Goal: Task Accomplishment & Management: Manage account settings

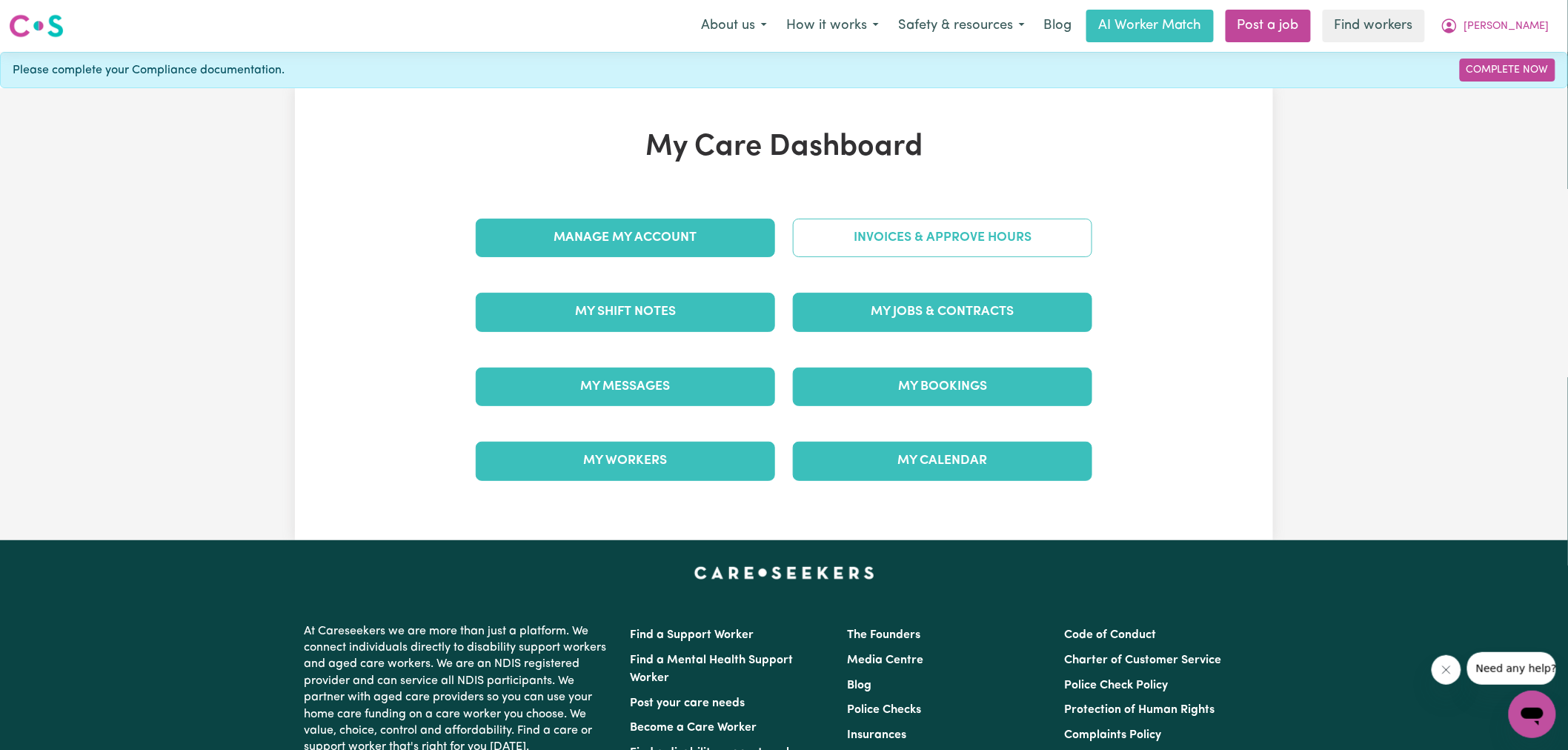
click at [813, 247] on link "Invoices & Approve Hours" at bounding box center [942, 238] width 299 height 39
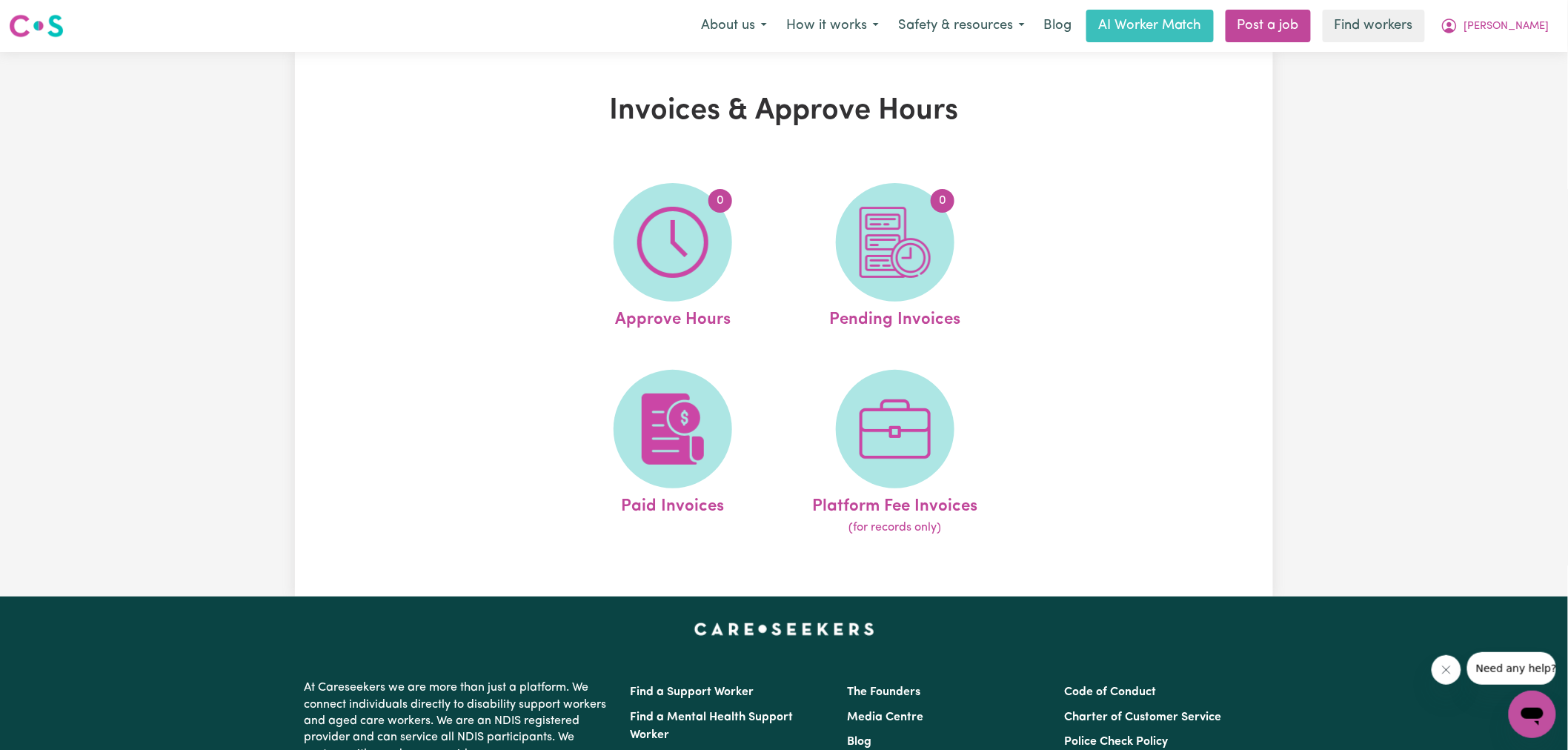
click at [727, 247] on span "0" at bounding box center [673, 242] width 119 height 119
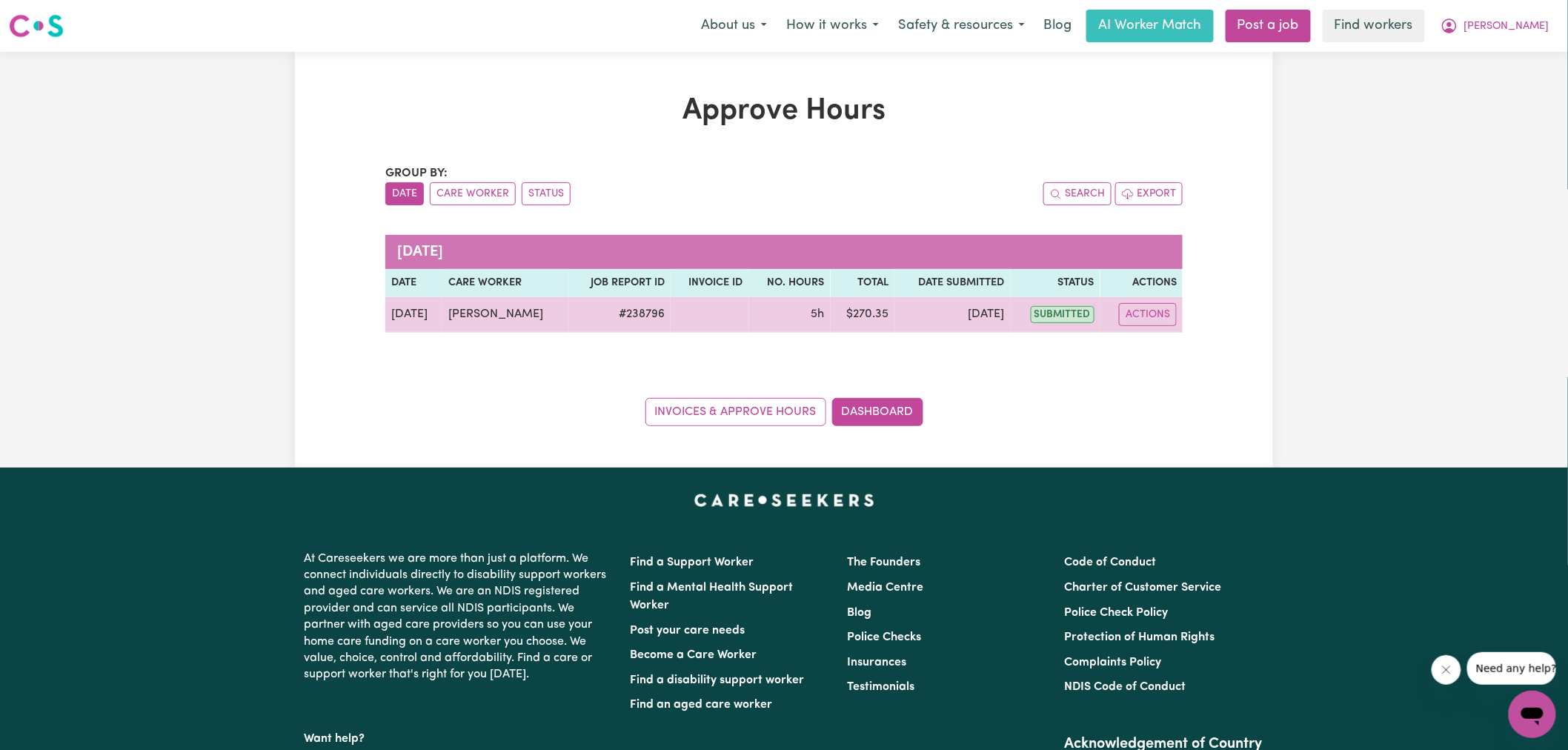
drag, startPoint x: 545, startPoint y: 322, endPoint x: 436, endPoint y: 315, distance: 109.2
click at [436, 315] on tr "[DATE] [PERSON_NAME] # 238796 5h $ 270.35 [DATE] submitted Actions" at bounding box center [784, 314] width 797 height 35
click at [1165, 306] on button "Actions" at bounding box center [1148, 314] width 58 height 23
click at [1180, 350] on link "View Job Report" at bounding box center [1184, 349] width 127 height 30
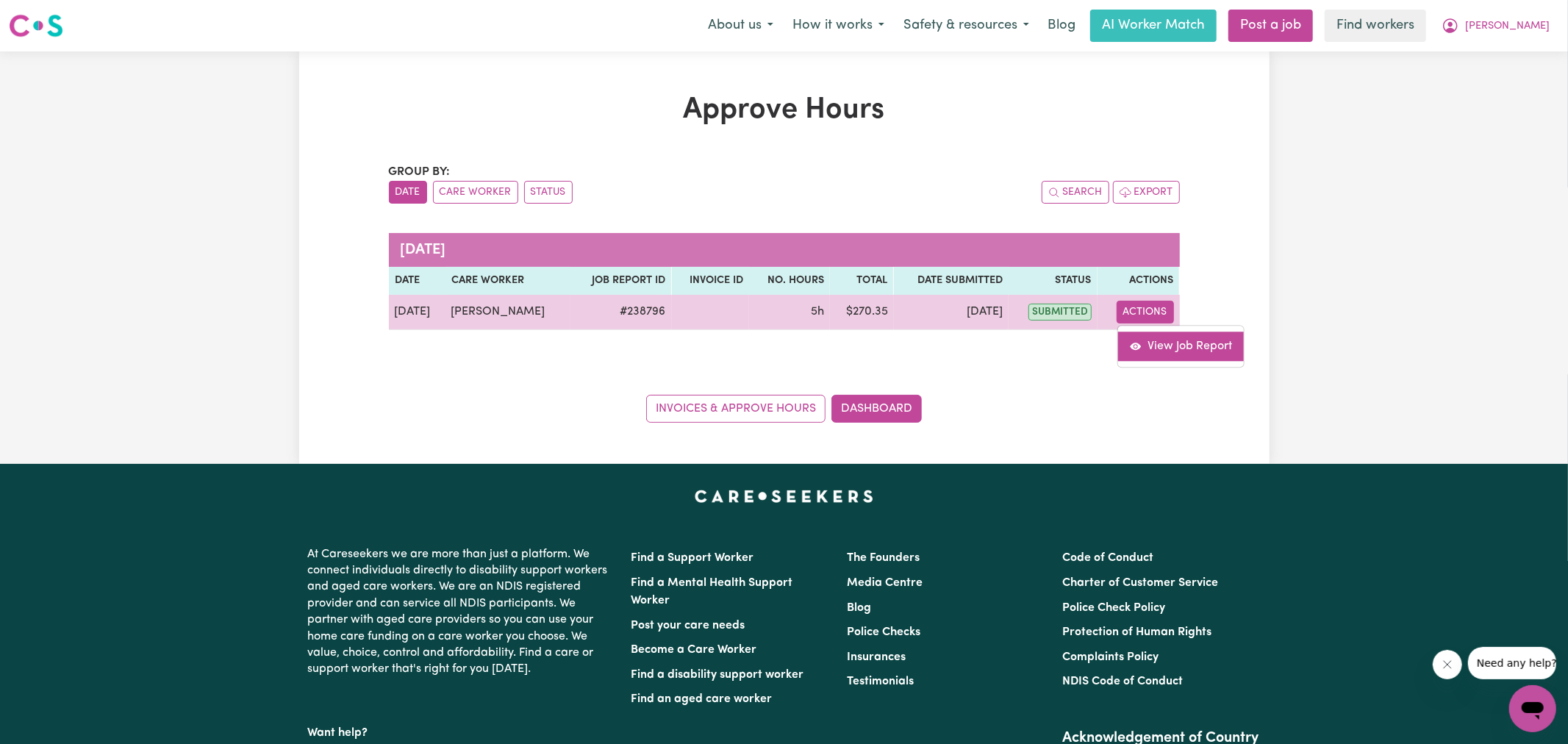
select select "pm"
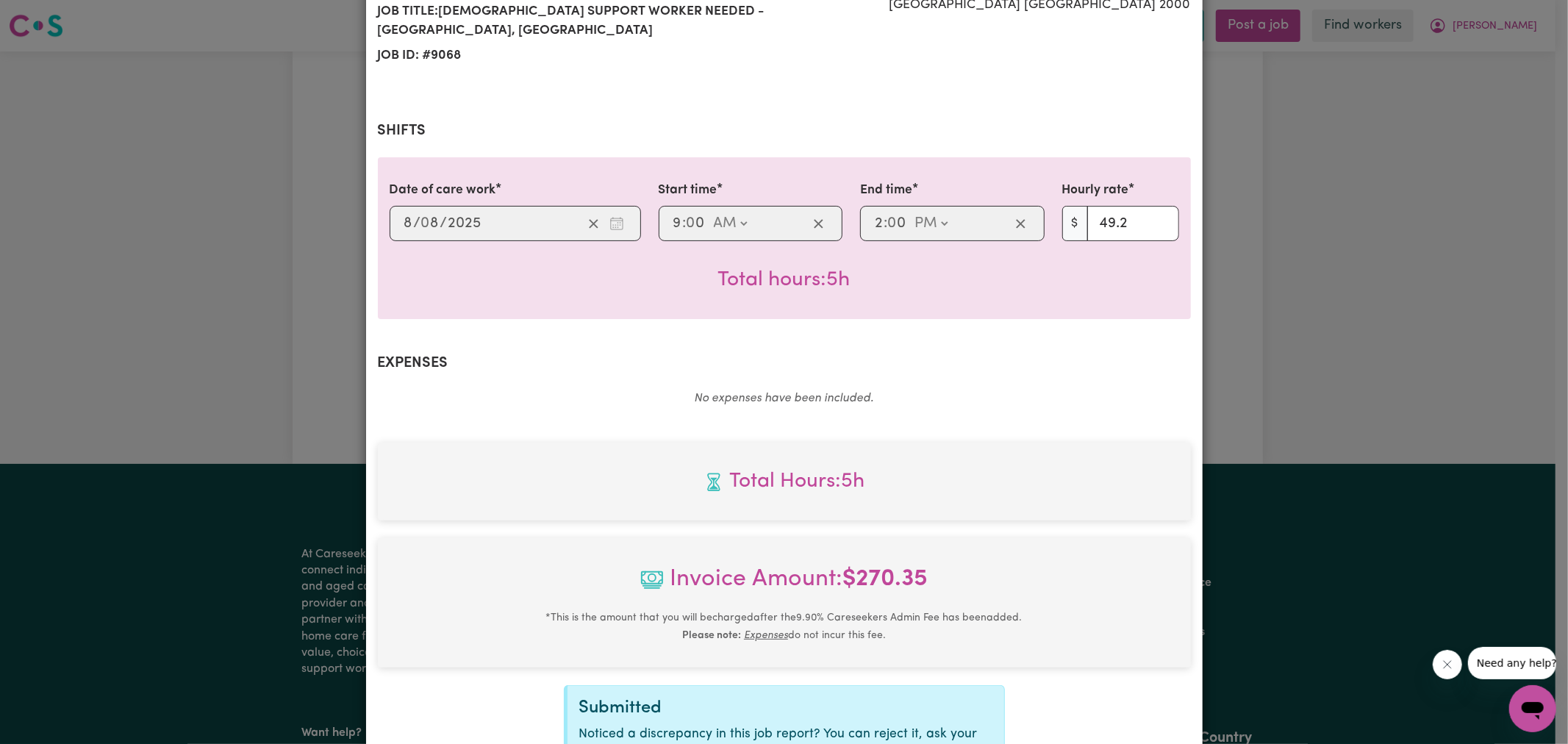
scroll to position [409, 0]
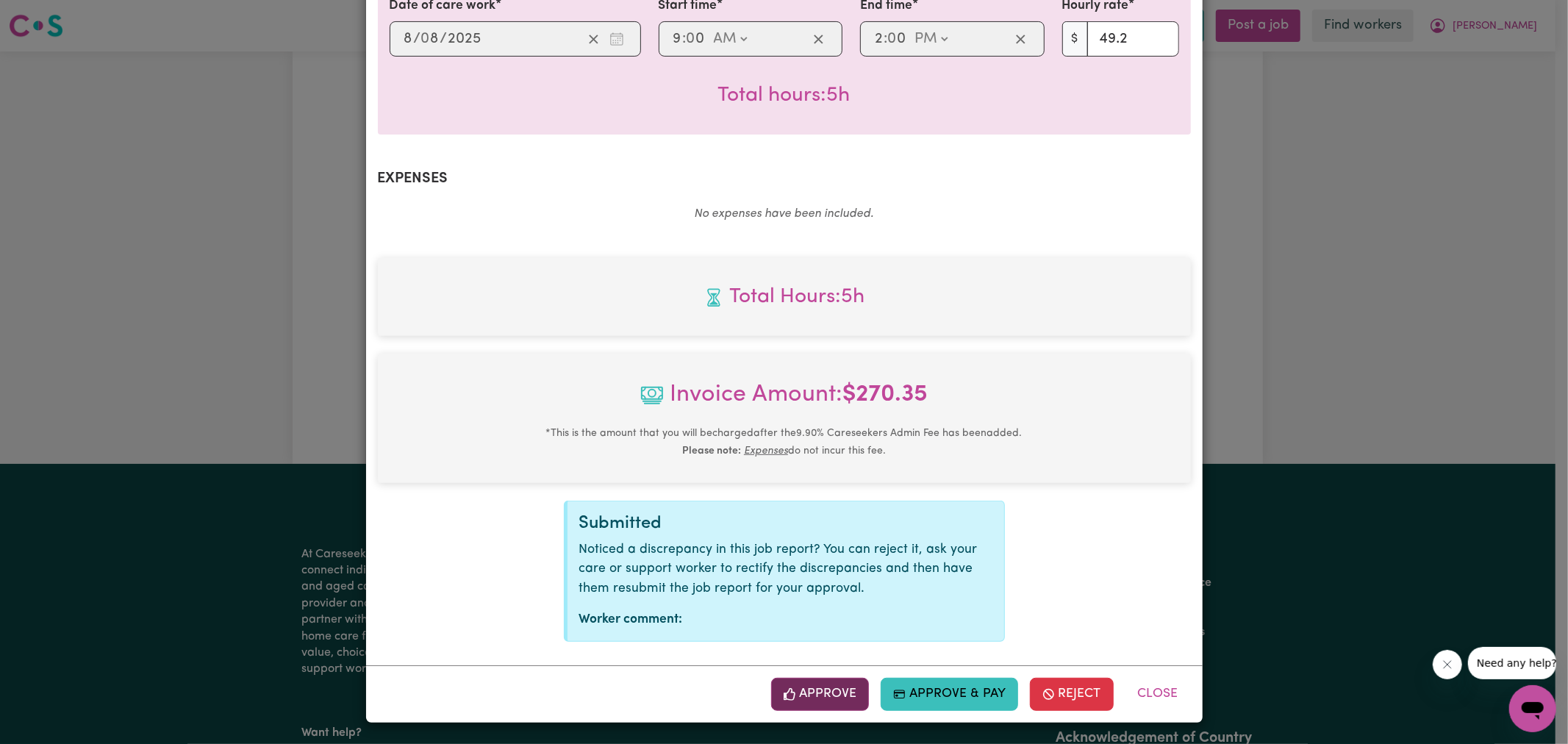
click at [822, 693] on button "Approve" at bounding box center [821, 694] width 99 height 33
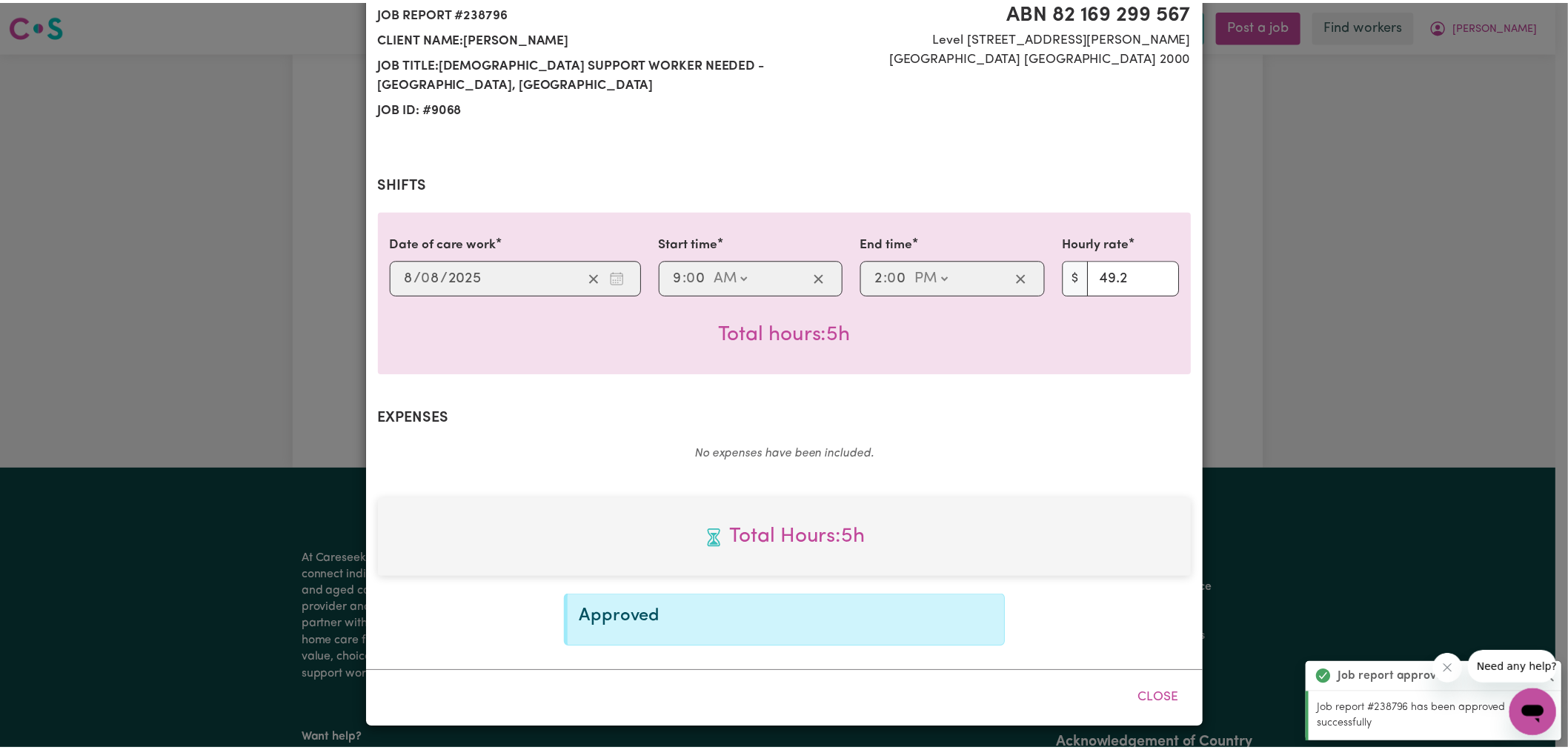
scroll to position [173, 0]
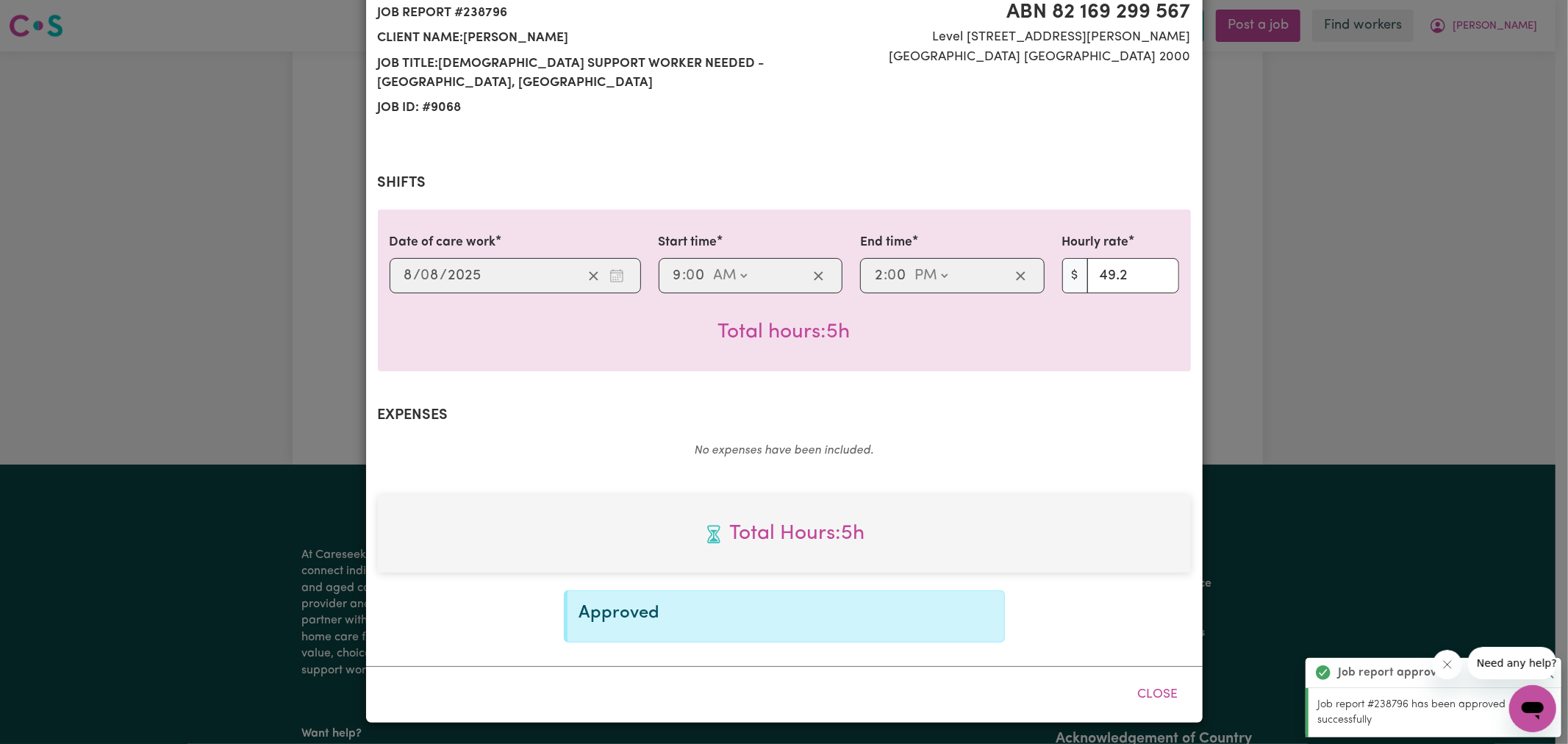
click at [1263, 347] on div "Job Report # 238796 - [PERSON_NAME] Summary Job report # 238796 Client name: [P…" at bounding box center [784, 372] width 1568 height 744
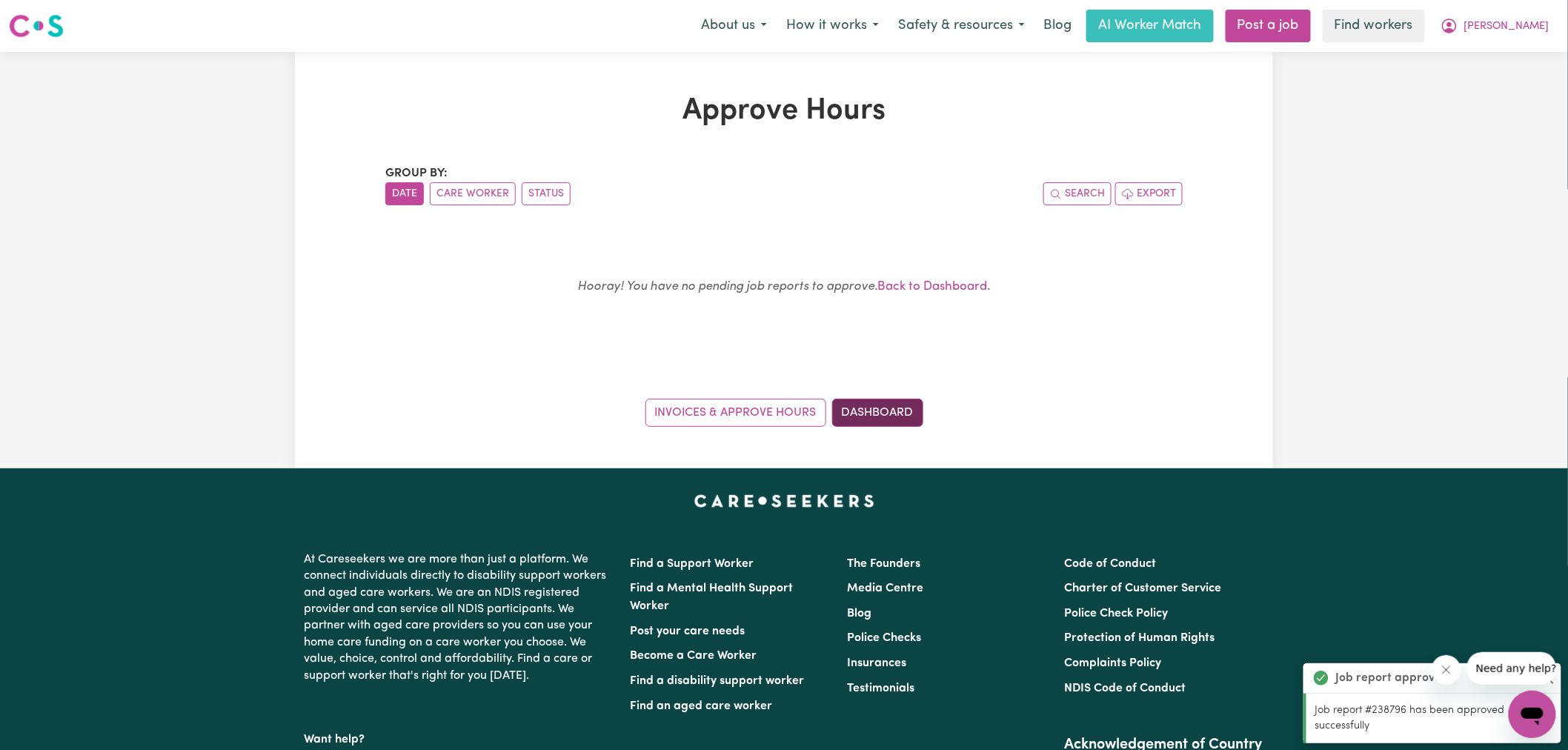
click at [913, 410] on link "Dashboard" at bounding box center [877, 412] width 91 height 28
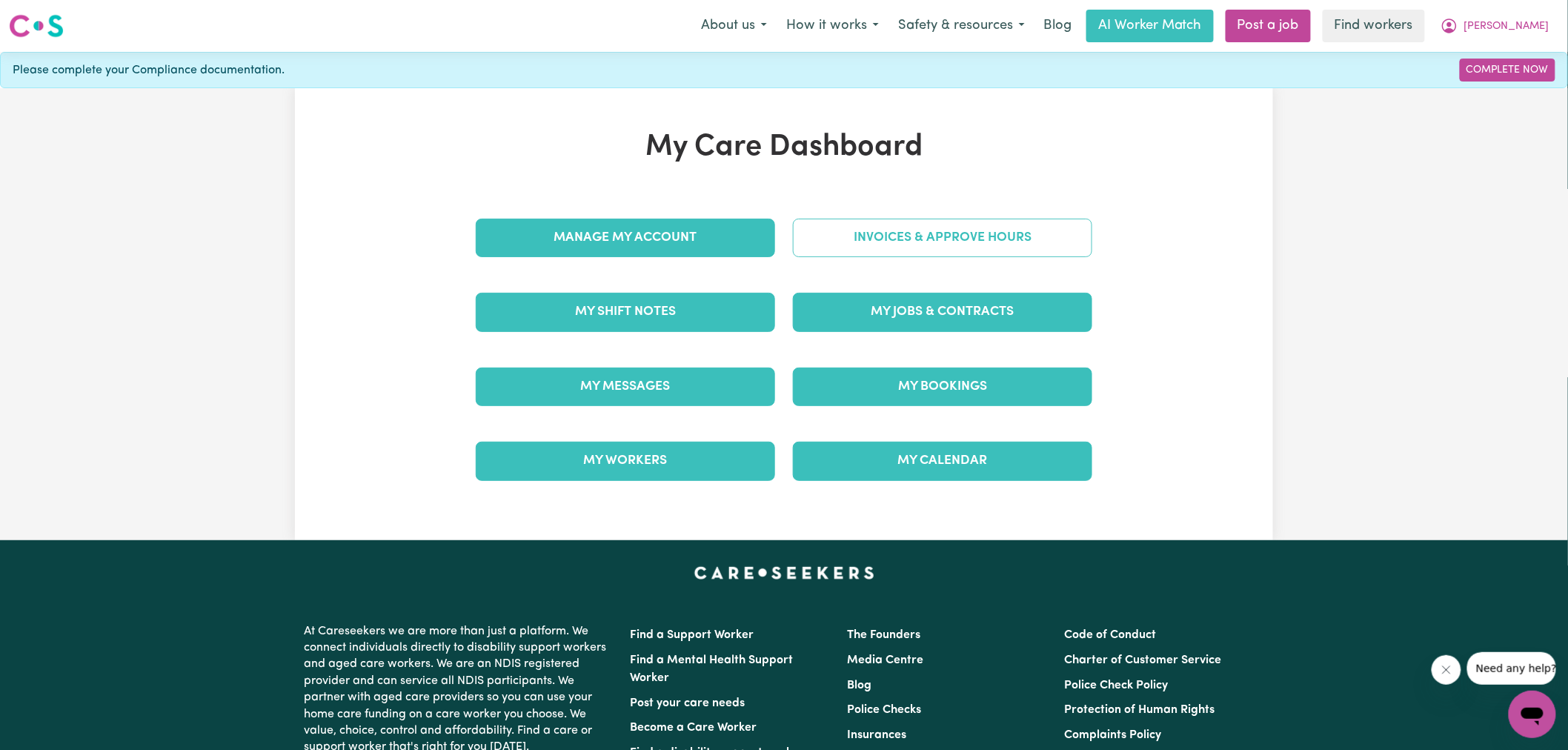
click at [897, 227] on link "Invoices & Approve Hours" at bounding box center [942, 238] width 299 height 39
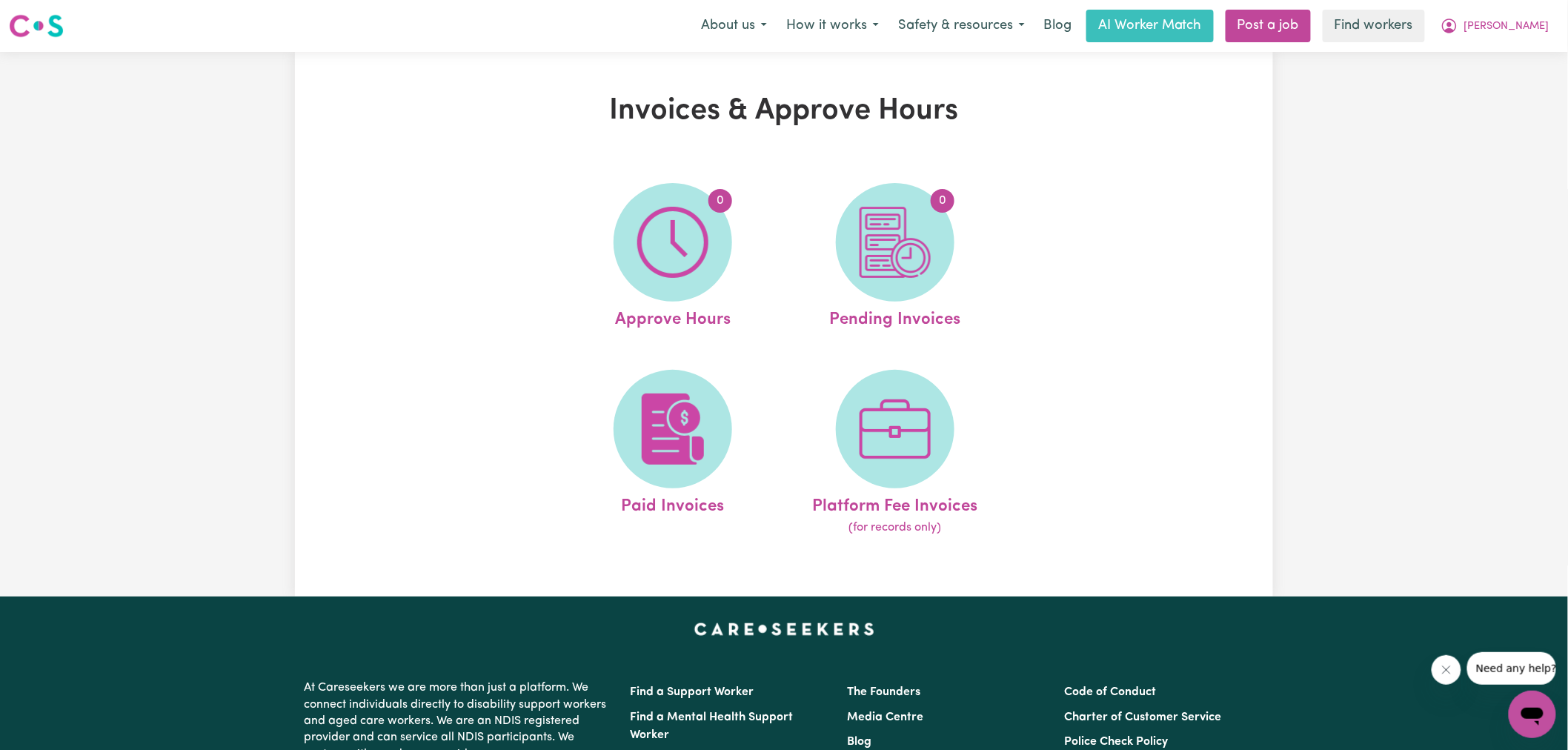
click at [910, 245] on img at bounding box center [895, 242] width 71 height 71
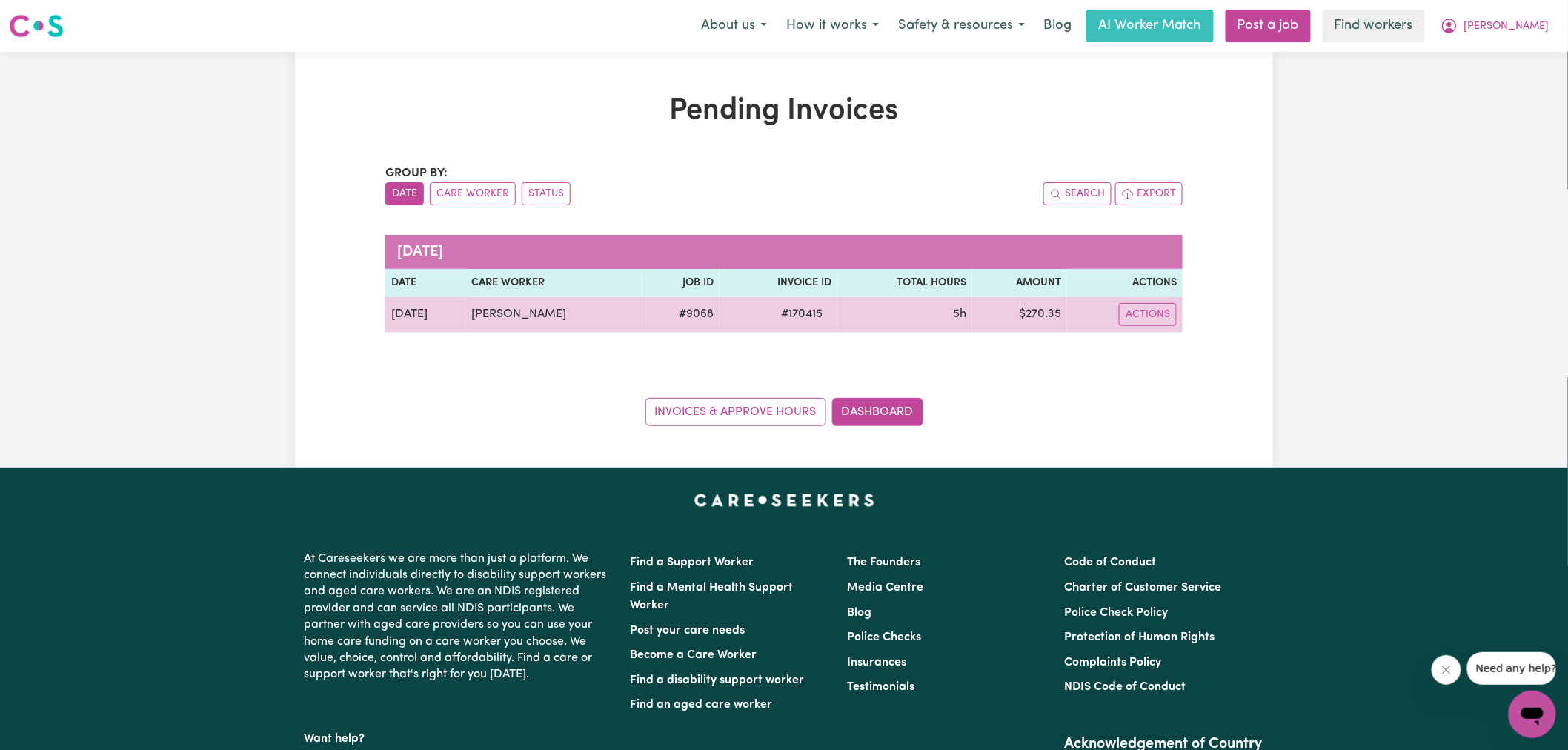
click at [811, 315] on span "# 170415" at bounding box center [802, 314] width 59 height 18
click at [792, 319] on span "# 170415" at bounding box center [802, 314] width 59 height 18
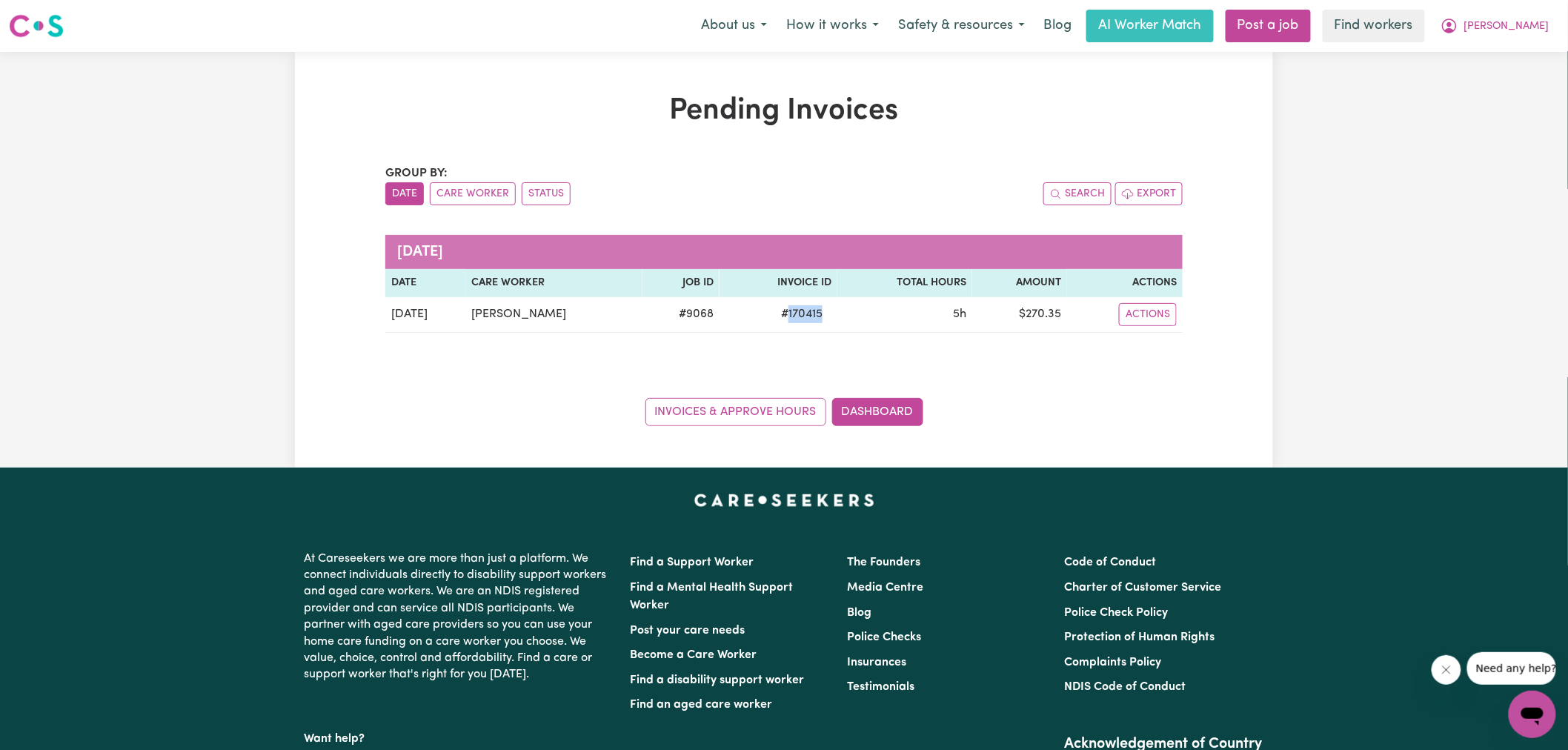
copy span "170415"
click at [1521, 20] on span "[PERSON_NAME]" at bounding box center [1506, 26] width 85 height 16
click at [1508, 75] on link "Logout" at bounding box center [1500, 85] width 117 height 28
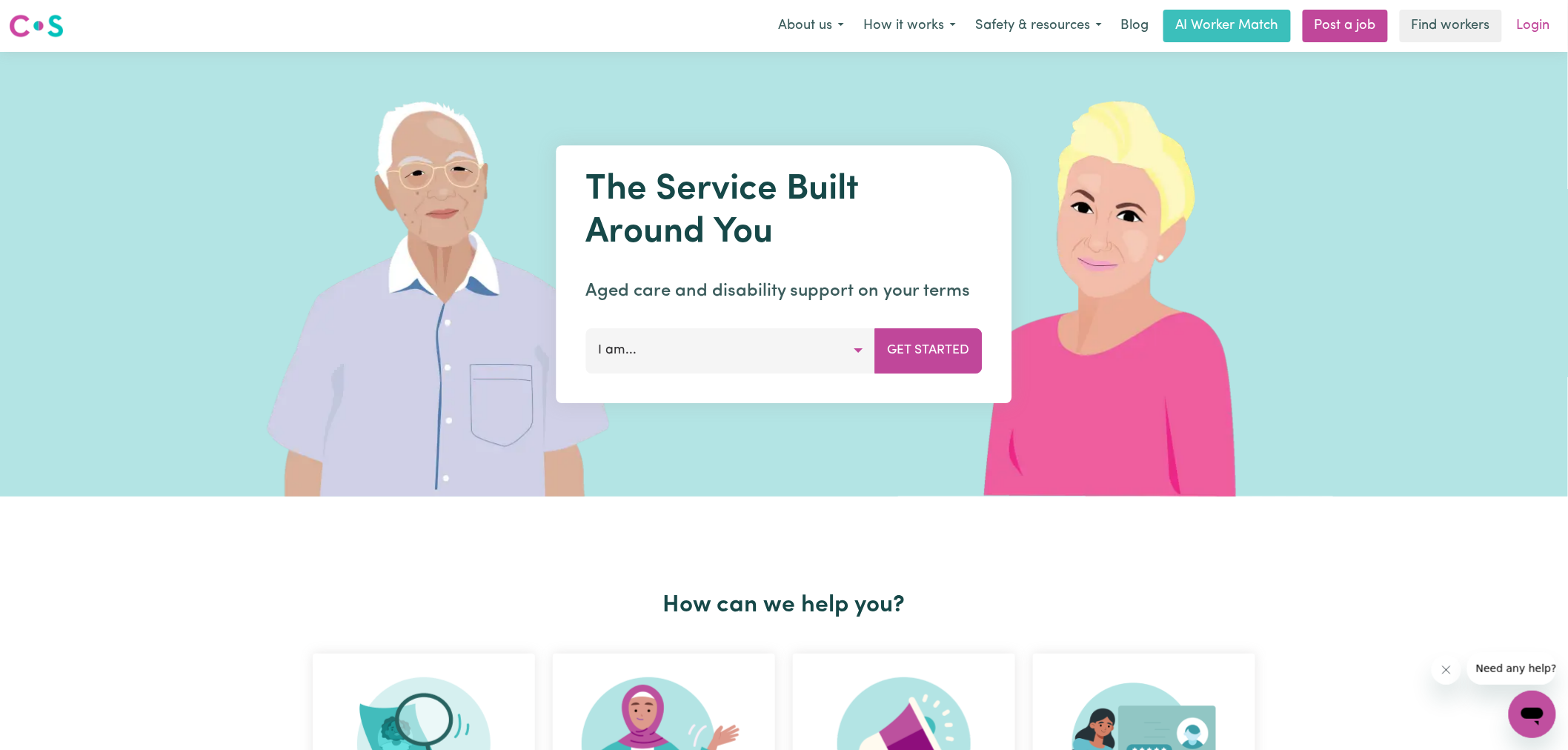
click at [1534, 31] on link "Login" at bounding box center [1534, 26] width 51 height 33
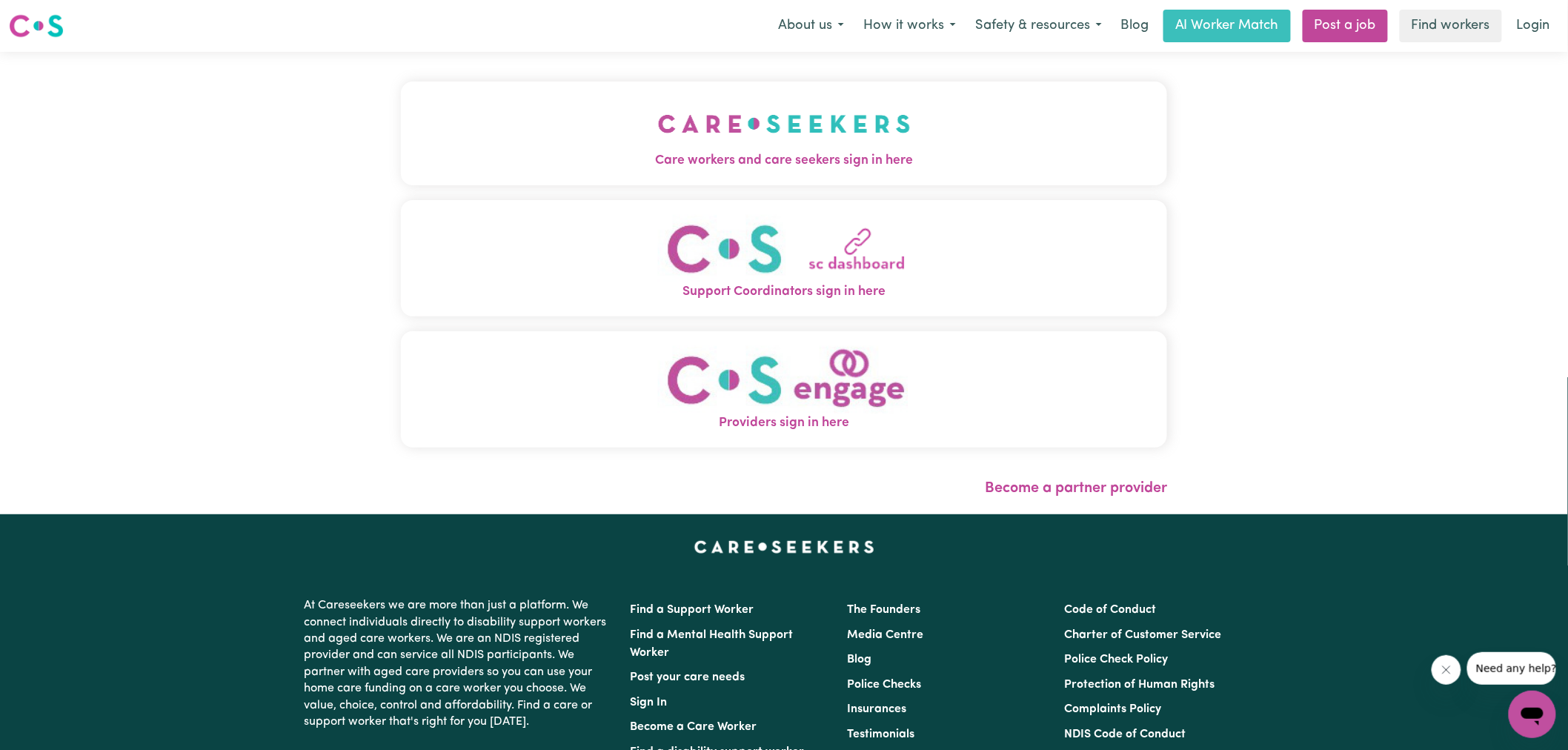
click at [790, 137] on img "Care workers and care seekers sign in here" at bounding box center [784, 124] width 253 height 55
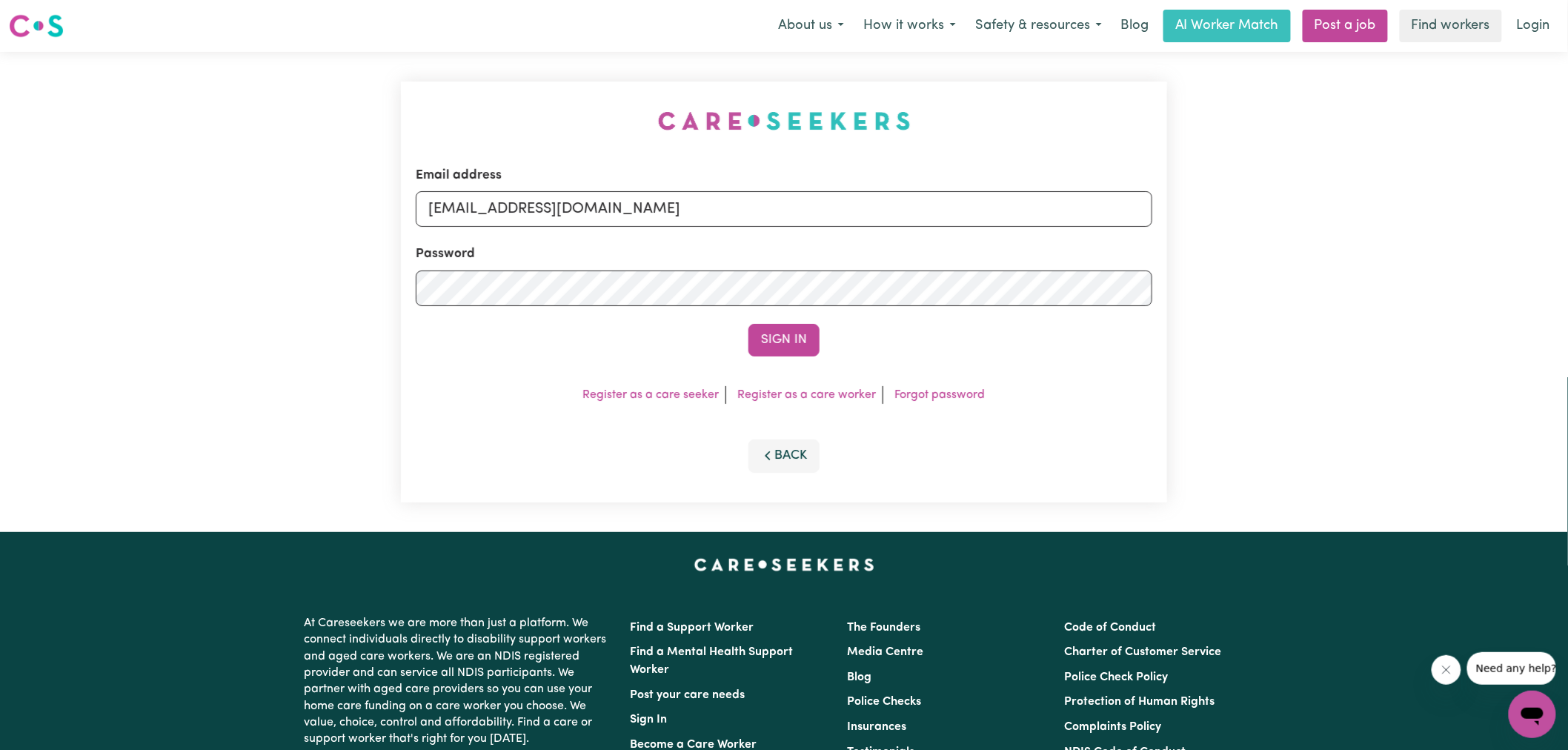
click at [421, 113] on div "Email address [EMAIL_ADDRESS][DOMAIN_NAME] Password Sign In Register as a care …" at bounding box center [784, 292] width 784 height 480
drag, startPoint x: 502, startPoint y: 206, endPoint x: 1344, endPoint y: 246, distance: 842.9
click at [1344, 246] on div "Email address [EMAIL_ADDRESS][DOMAIN_NAME] Password Sign In Register as a care …" at bounding box center [784, 292] width 1568 height 480
type input "[EMAIL_ADDRESS][DOMAIN_NAME]"
click at [748, 324] on button "Sign In" at bounding box center [784, 340] width 71 height 33
